Goal: Book appointment/travel/reservation

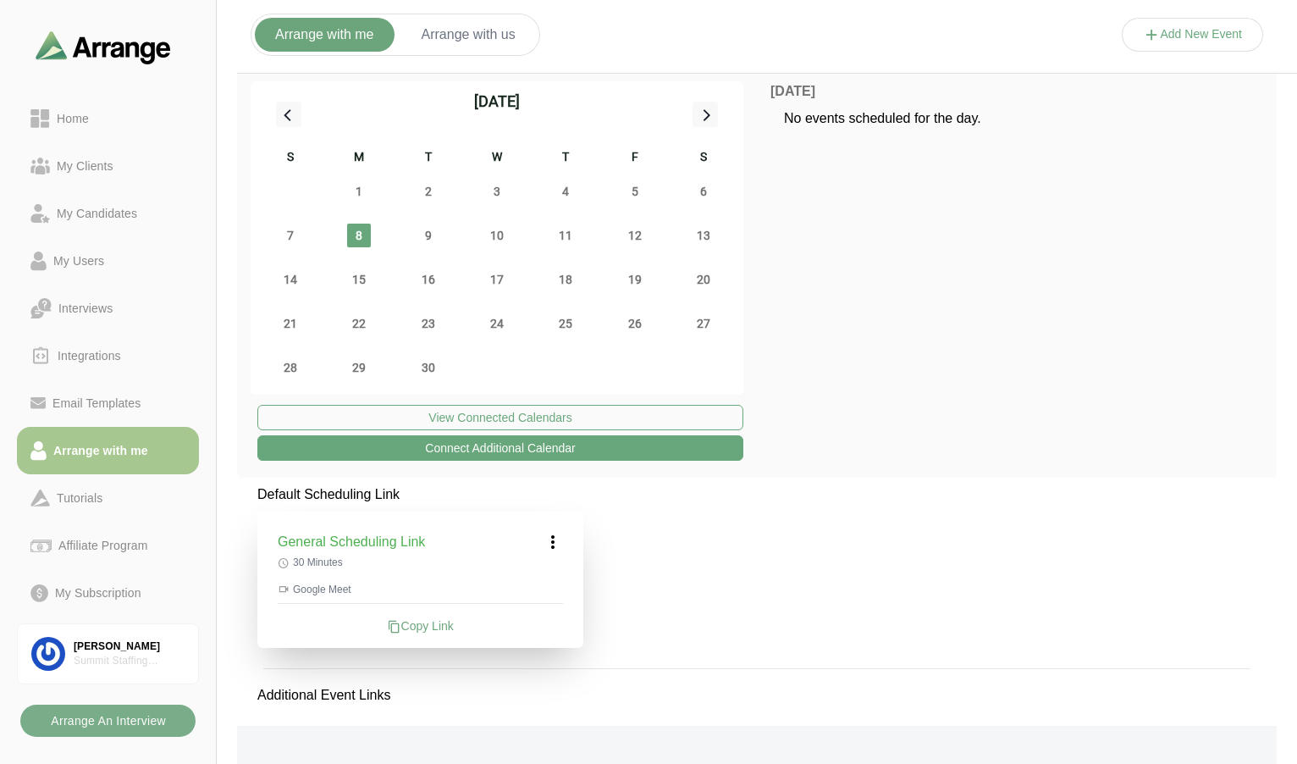
click at [906, 370] on div "[DATE] No events scheduled for the day." at bounding box center [1017, 237] width 493 height 313
click at [704, 109] on icon at bounding box center [705, 114] width 22 height 22
click at [285, 108] on icon at bounding box center [289, 114] width 22 height 22
click at [567, 235] on span "11" at bounding box center [566, 236] width 24 height 24
